Goal: Obtain resource: Download file/media

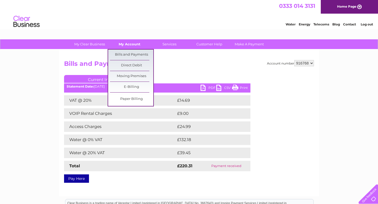
click at [134, 43] on link "My Account" at bounding box center [129, 44] width 43 height 10
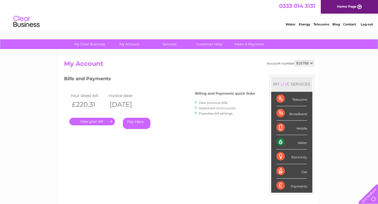
click at [221, 103] on link "View previous bills" at bounding box center [213, 103] width 29 height 4
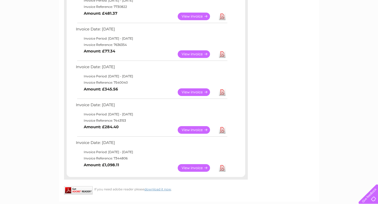
scroll to position [226, 0]
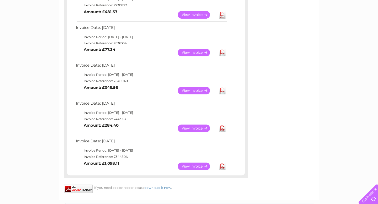
click at [221, 168] on link "Download" at bounding box center [222, 167] width 7 height 8
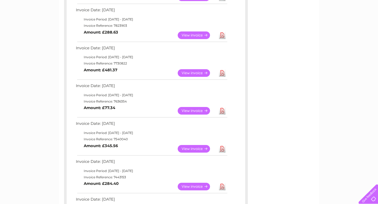
scroll to position [0, 0]
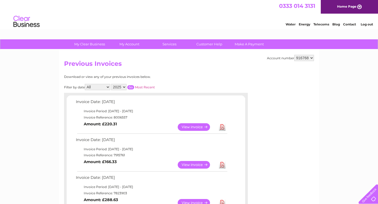
click at [125, 87] on select "2025 2024 2023 2022" at bounding box center [119, 87] width 16 height 6
select select "2024"
click at [112, 84] on select "2025 2024 2023 2022" at bounding box center [119, 87] width 16 height 6
click at [109, 87] on select "All January February March April May June July August September October Novembe…" at bounding box center [97, 87] width 25 height 6
select select "8"
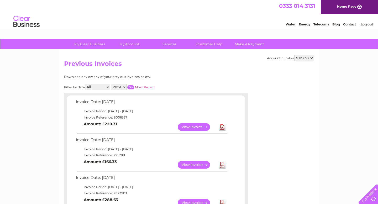
click at [85, 84] on select "All January February March April May June July August September October Novembe…" at bounding box center [97, 87] width 25 height 6
click at [132, 89] on input "button" at bounding box center [130, 87] width 7 height 4
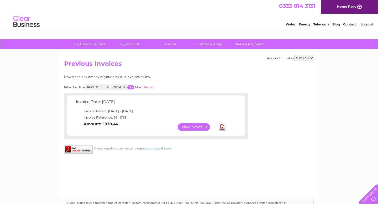
click at [202, 126] on link "View" at bounding box center [197, 127] width 39 height 8
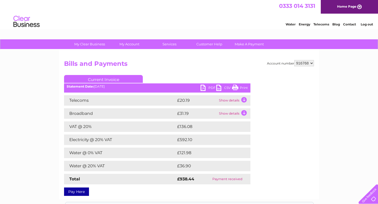
click at [209, 89] on link "PDF" at bounding box center [209, 89] width 16 height 8
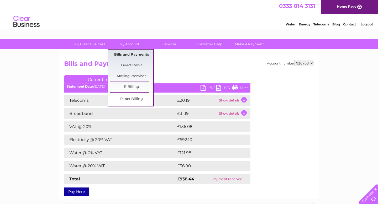
click at [132, 54] on link "Bills and Payments" at bounding box center [131, 55] width 43 height 11
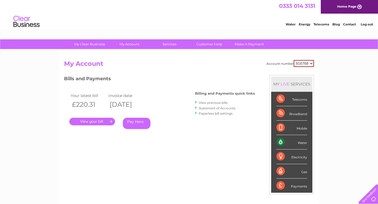
click at [218, 103] on link "View previous bills" at bounding box center [213, 103] width 29 height 4
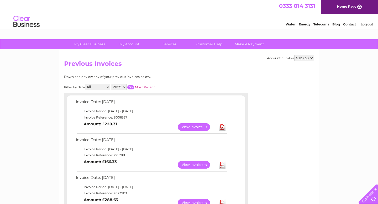
click at [125, 86] on select "2025 2024 2023 2022" at bounding box center [119, 87] width 16 height 6
select select "2024"
click at [112, 84] on select "2025 2024 2023 2022" at bounding box center [119, 87] width 16 height 6
click at [109, 86] on select "All January February March April May June July August September October Novembe…" at bounding box center [97, 87] width 25 height 6
select select "9"
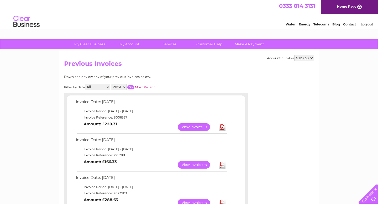
click at [85, 84] on select "All January February March April May June July August September October Novembe…" at bounding box center [97, 87] width 25 height 6
click at [131, 87] on input "button" at bounding box center [130, 87] width 7 height 4
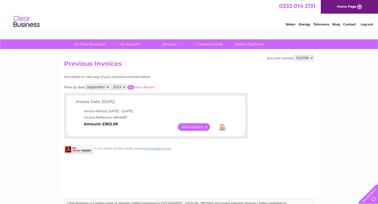
click at [221, 127] on link "Download" at bounding box center [222, 127] width 7 height 8
